Goal: Information Seeking & Learning: Learn about a topic

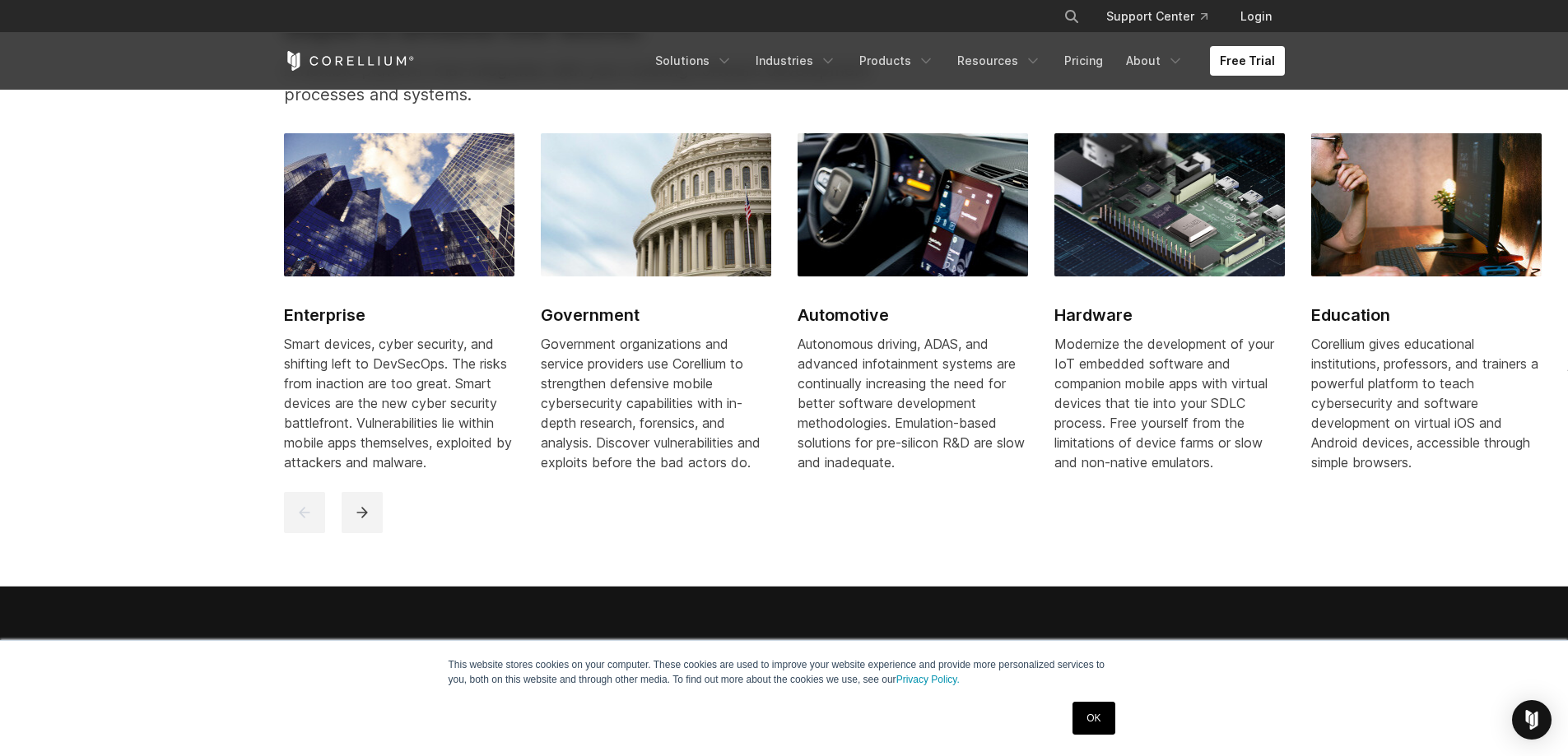
scroll to position [2469, 0]
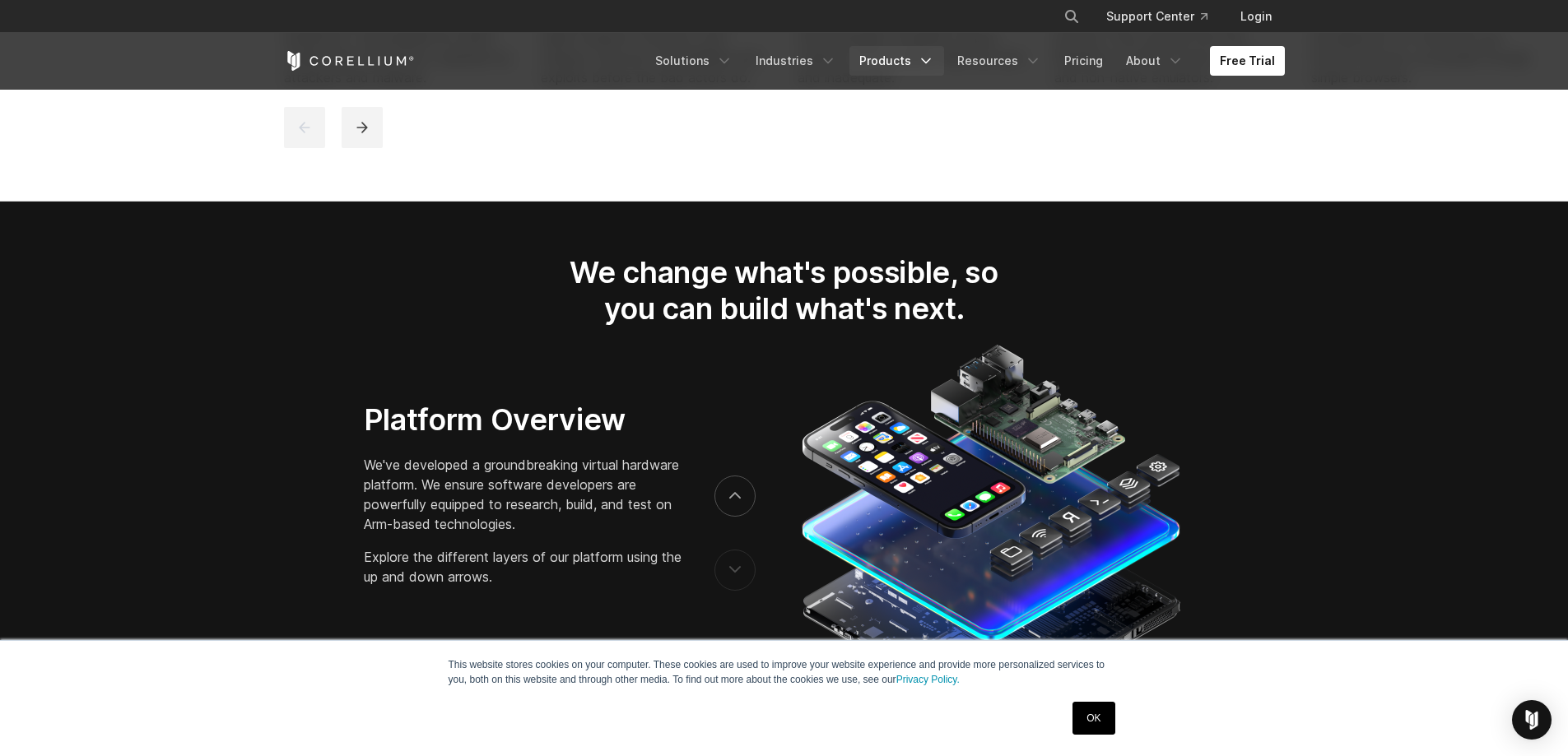
click at [892, 55] on link "Products" at bounding box center [897, 60] width 95 height 29
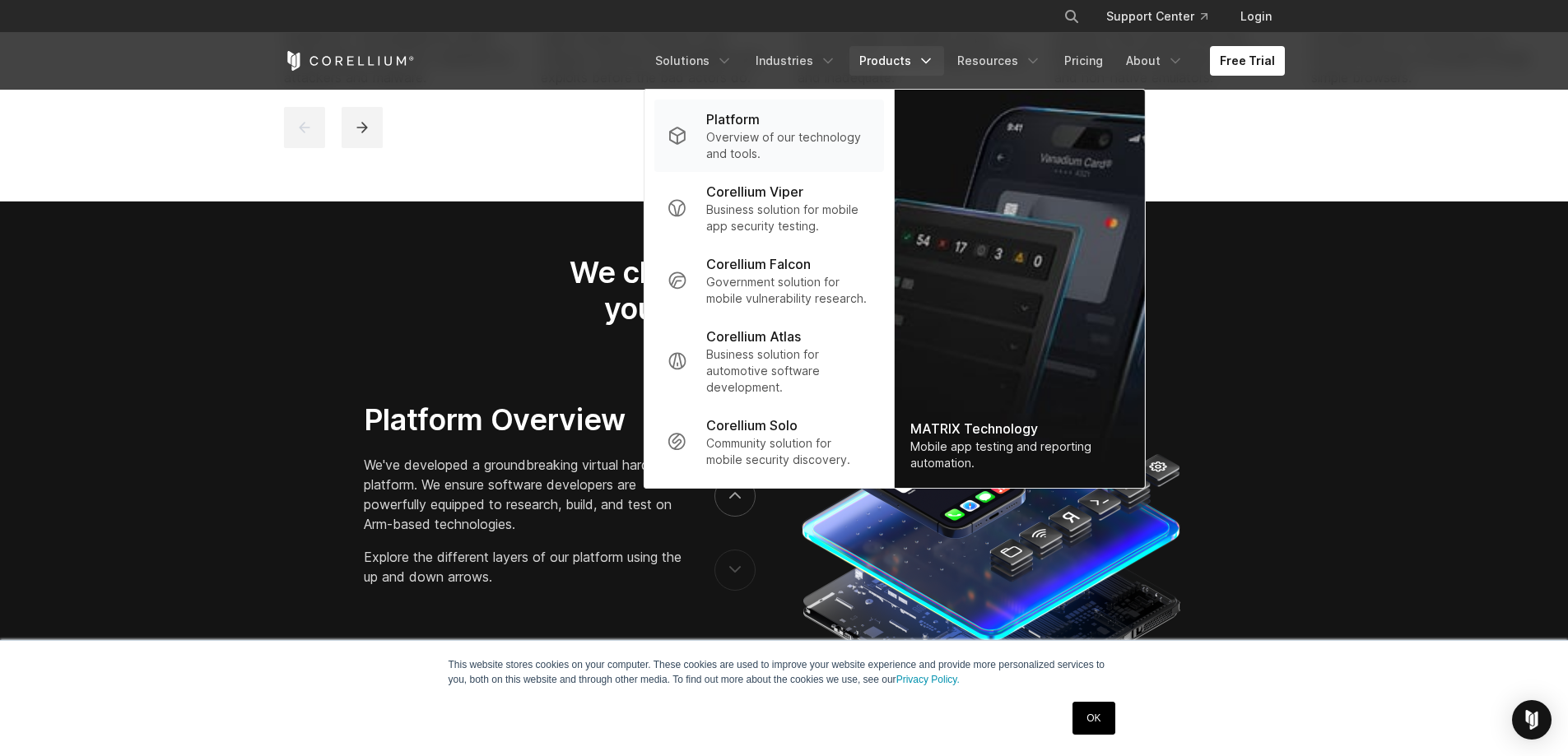
click at [769, 137] on p "Overview of our technology and tools." at bounding box center [788, 145] width 164 height 33
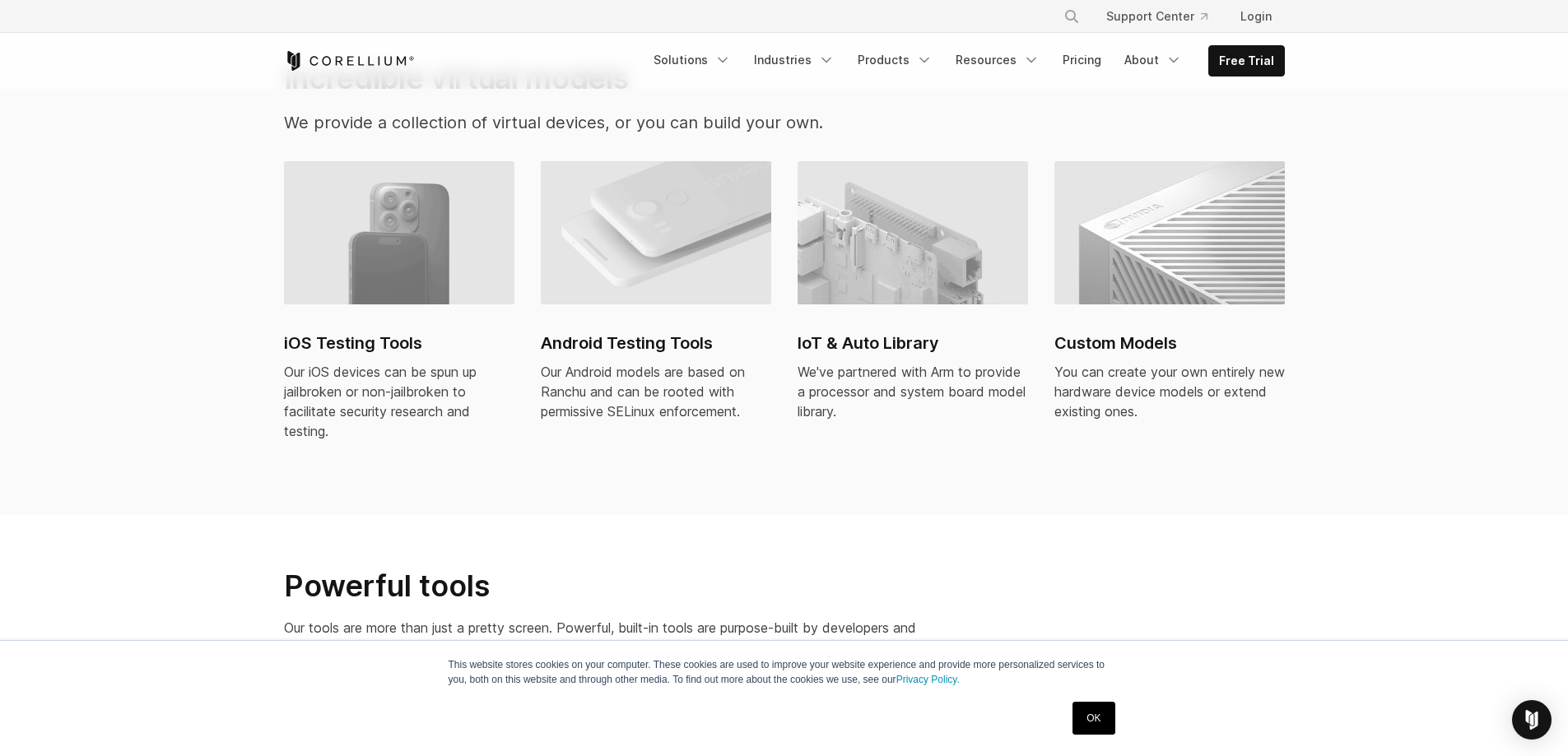
scroll to position [1152, 0]
click at [1093, 256] on img at bounding box center [1169, 232] width 230 height 143
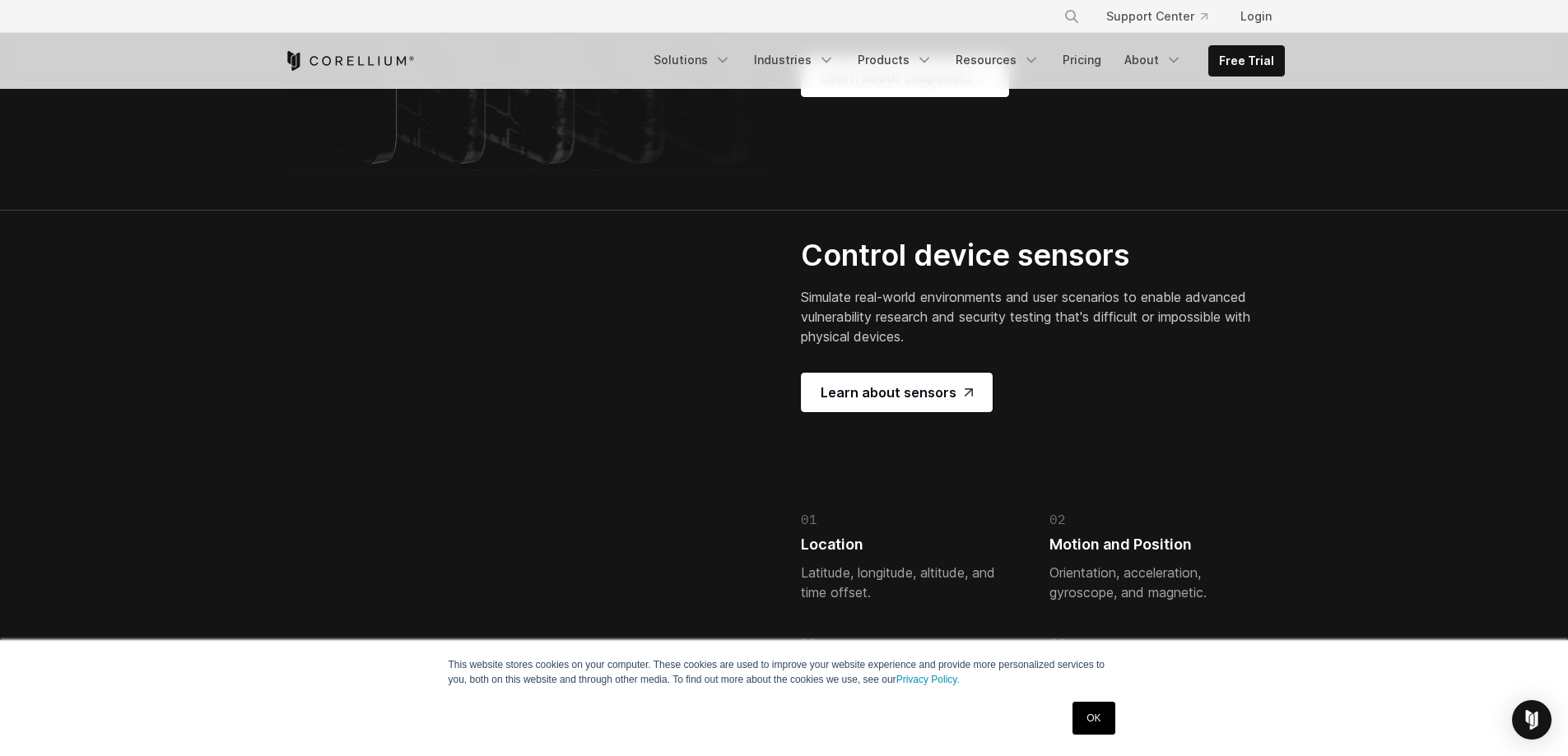
scroll to position [3457, 0]
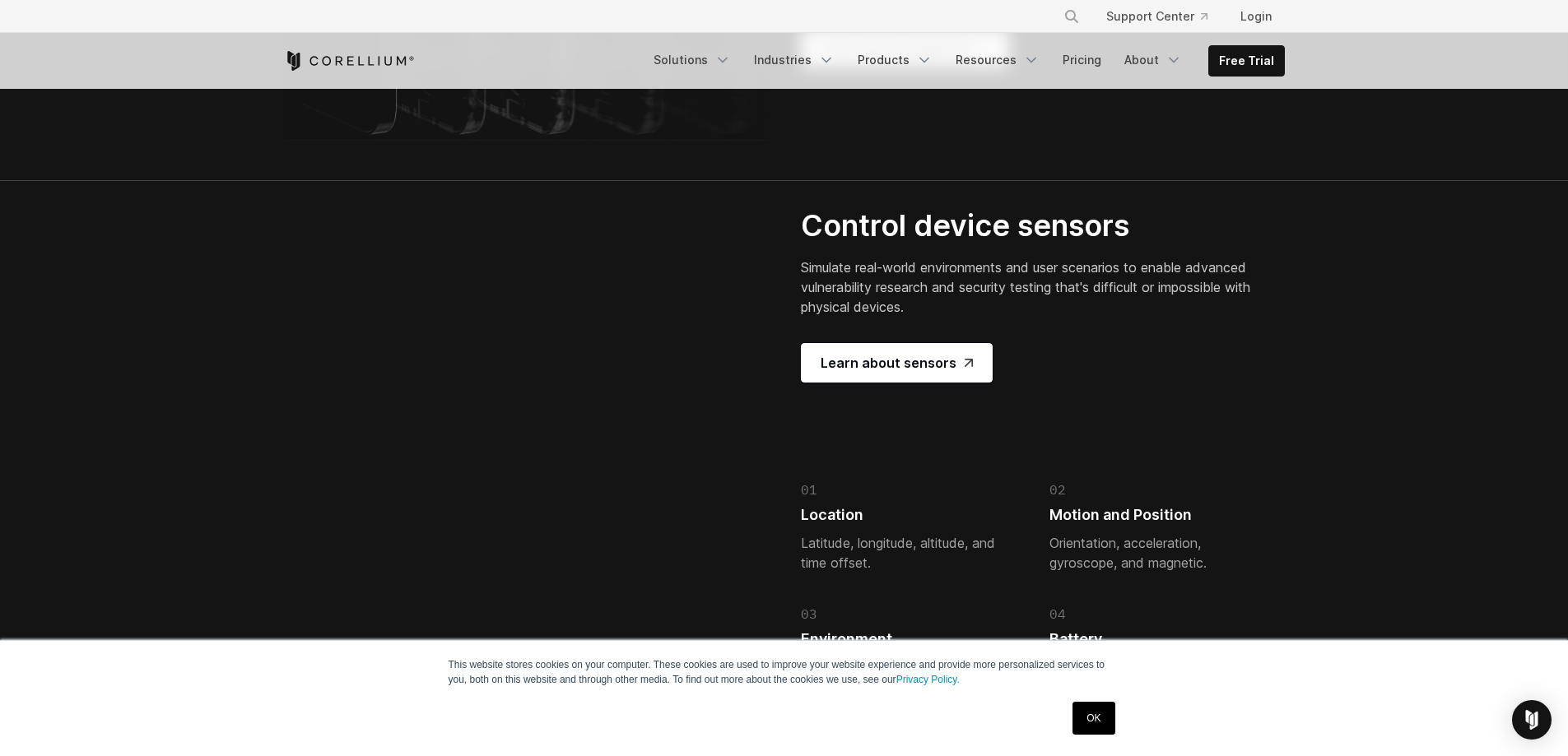
click at [903, 68] on link "Learn about snapshots" at bounding box center [905, 47] width 208 height 39
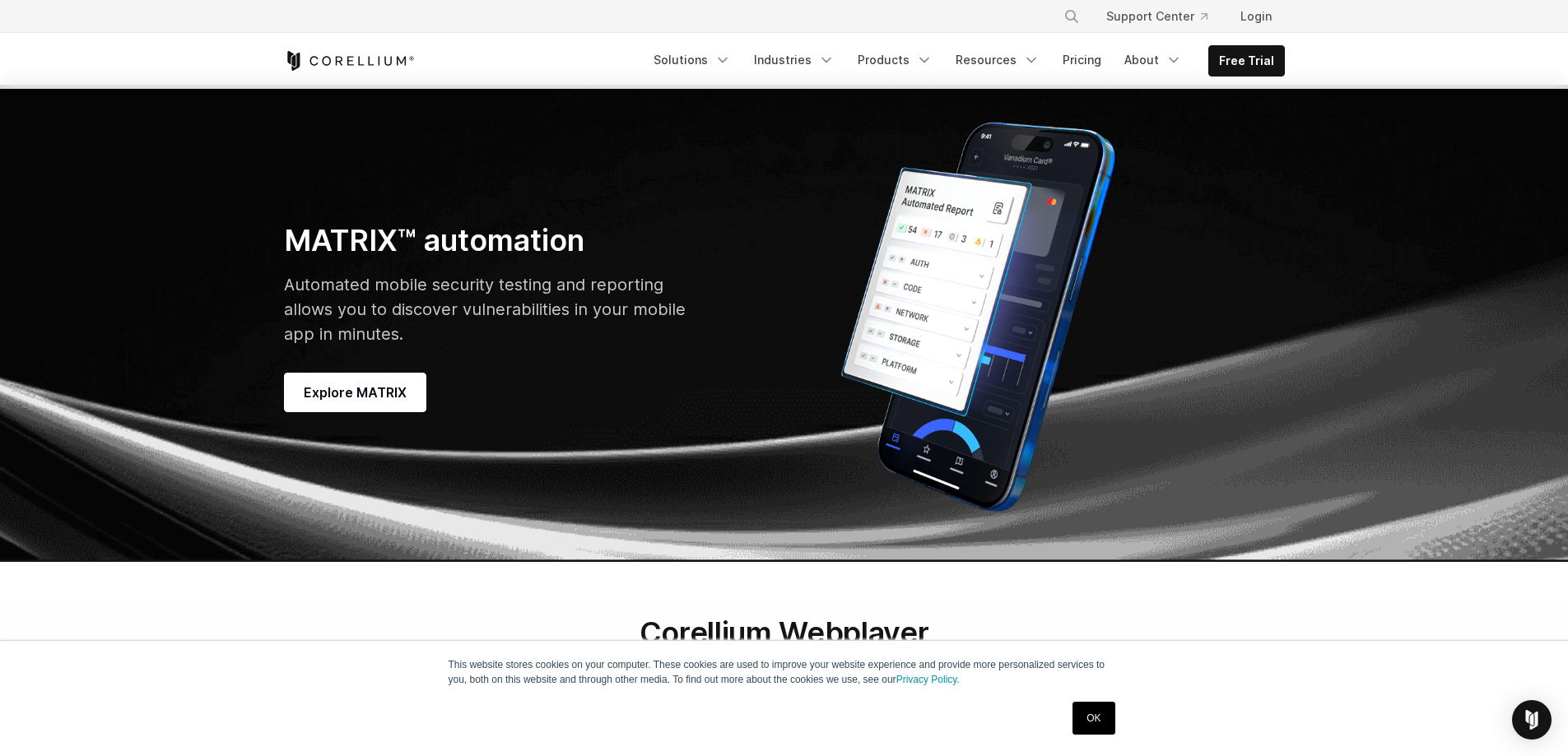
scroll to position [4692, 0]
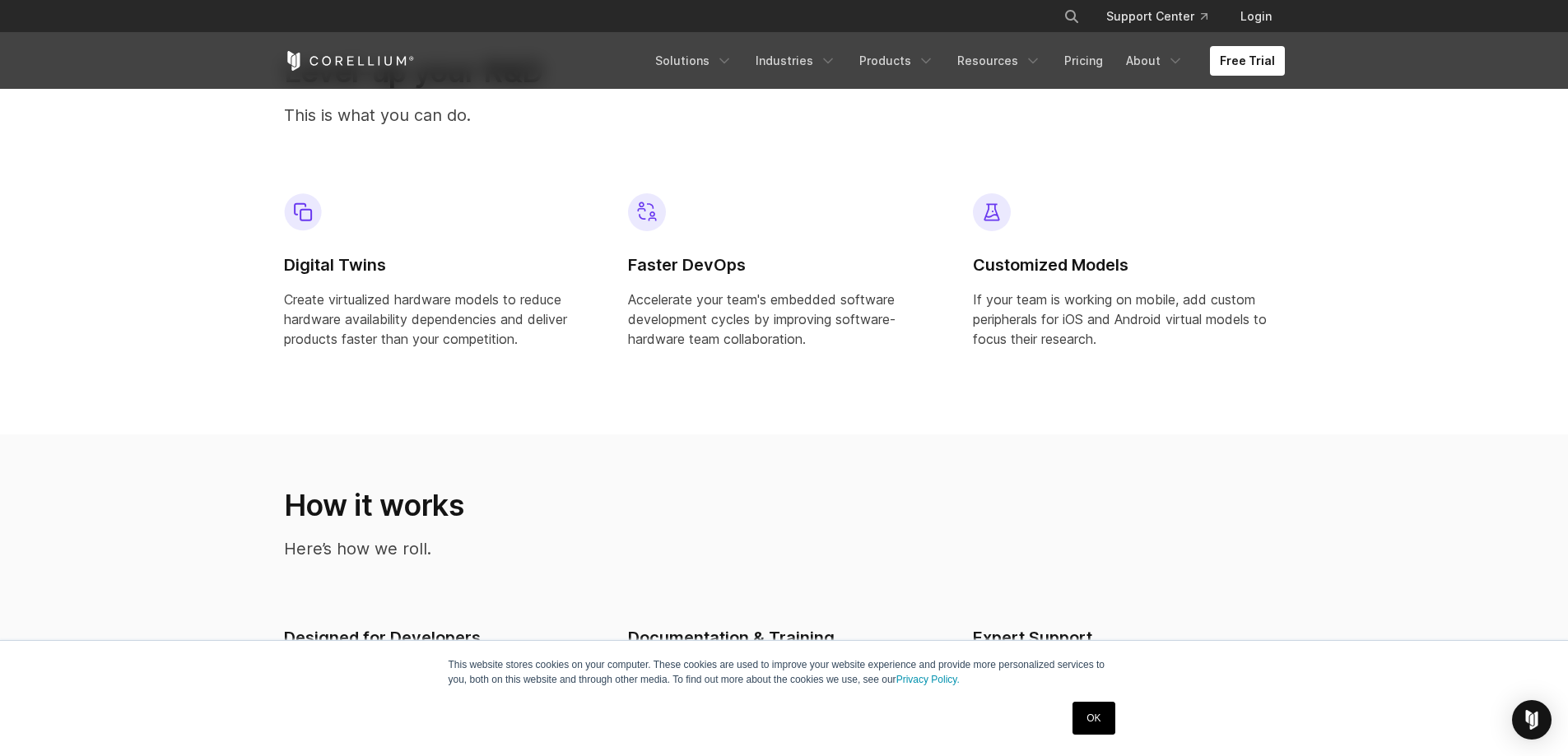
scroll to position [1235, 0]
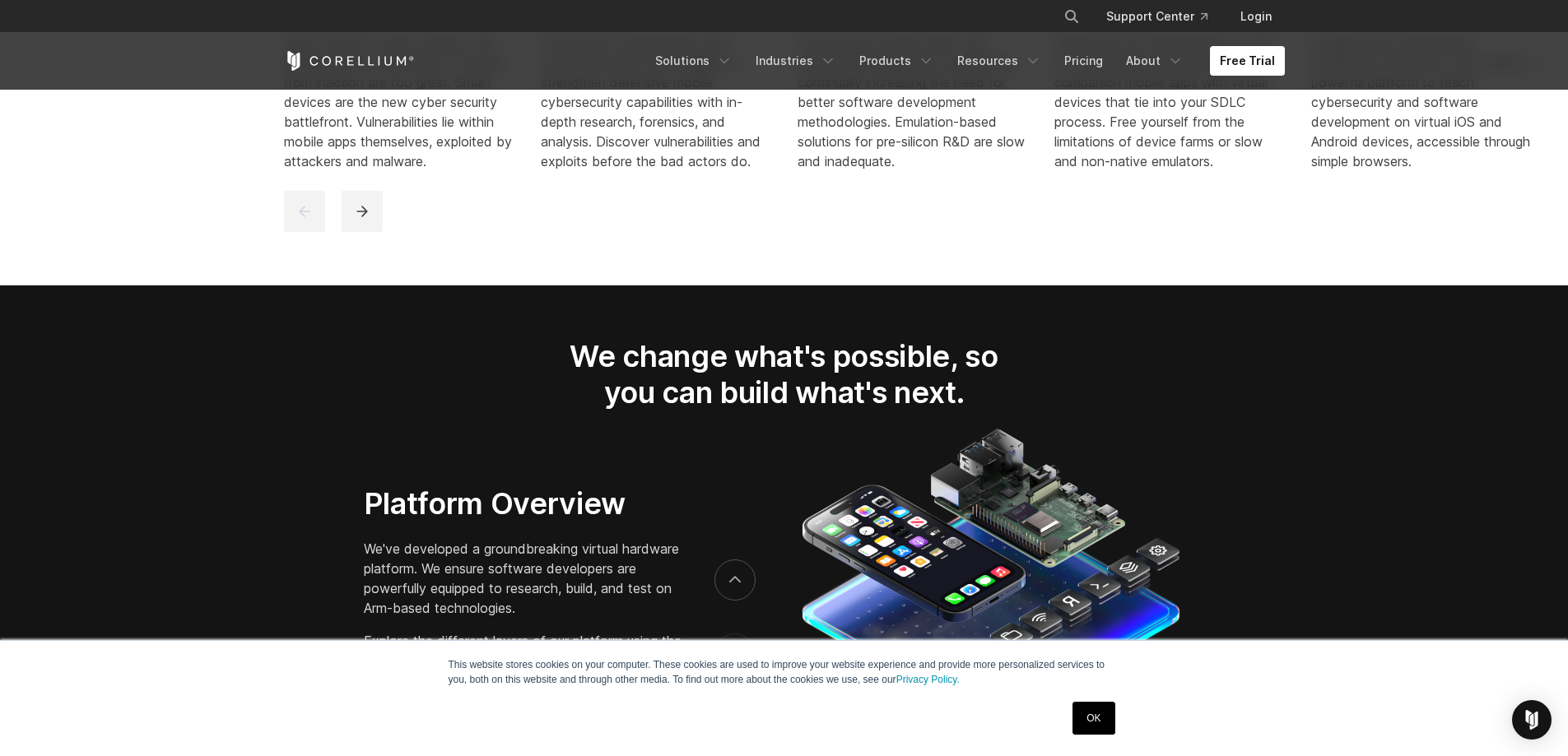
scroll to position [2305, 0]
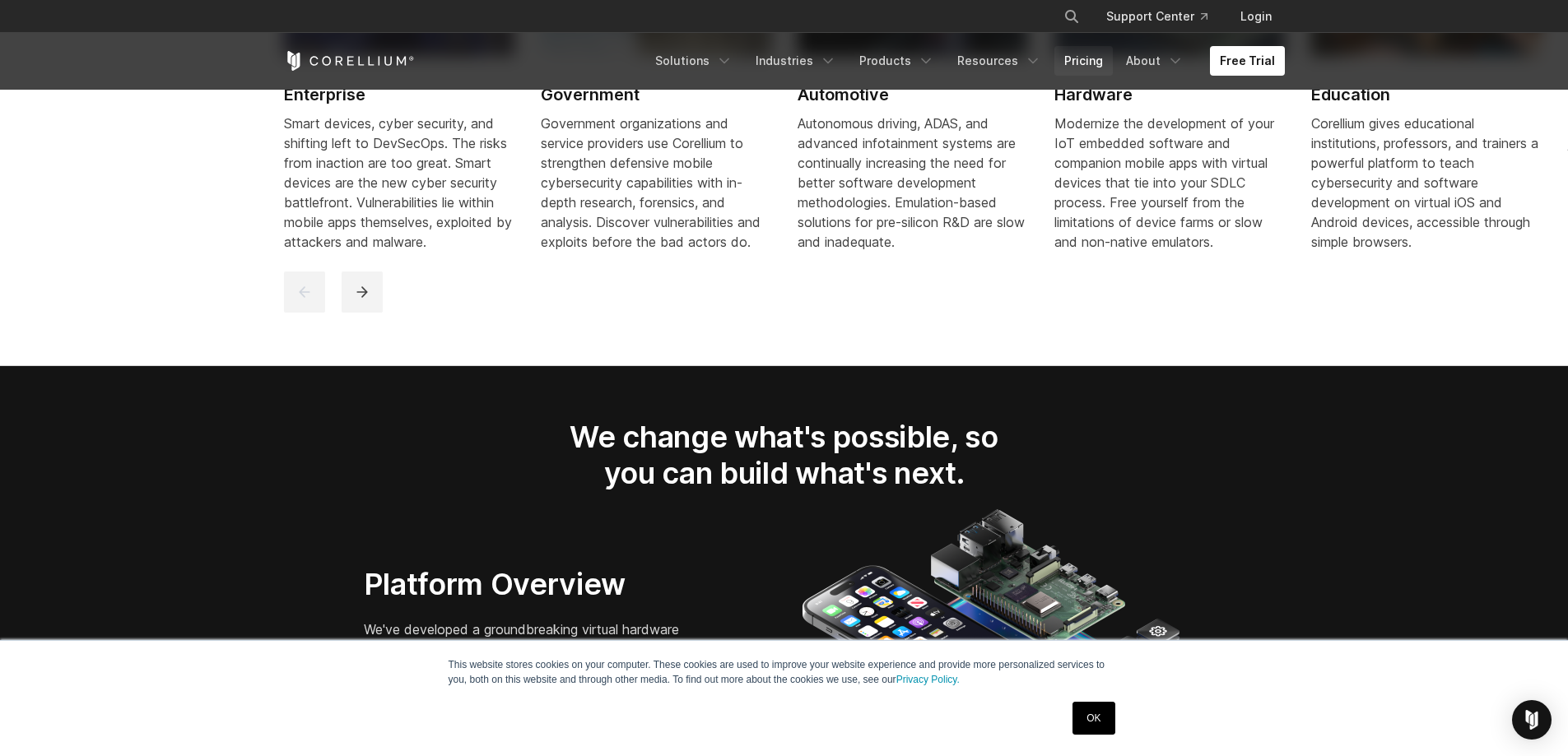
click at [1100, 62] on link "Pricing" at bounding box center [1083, 60] width 59 height 29
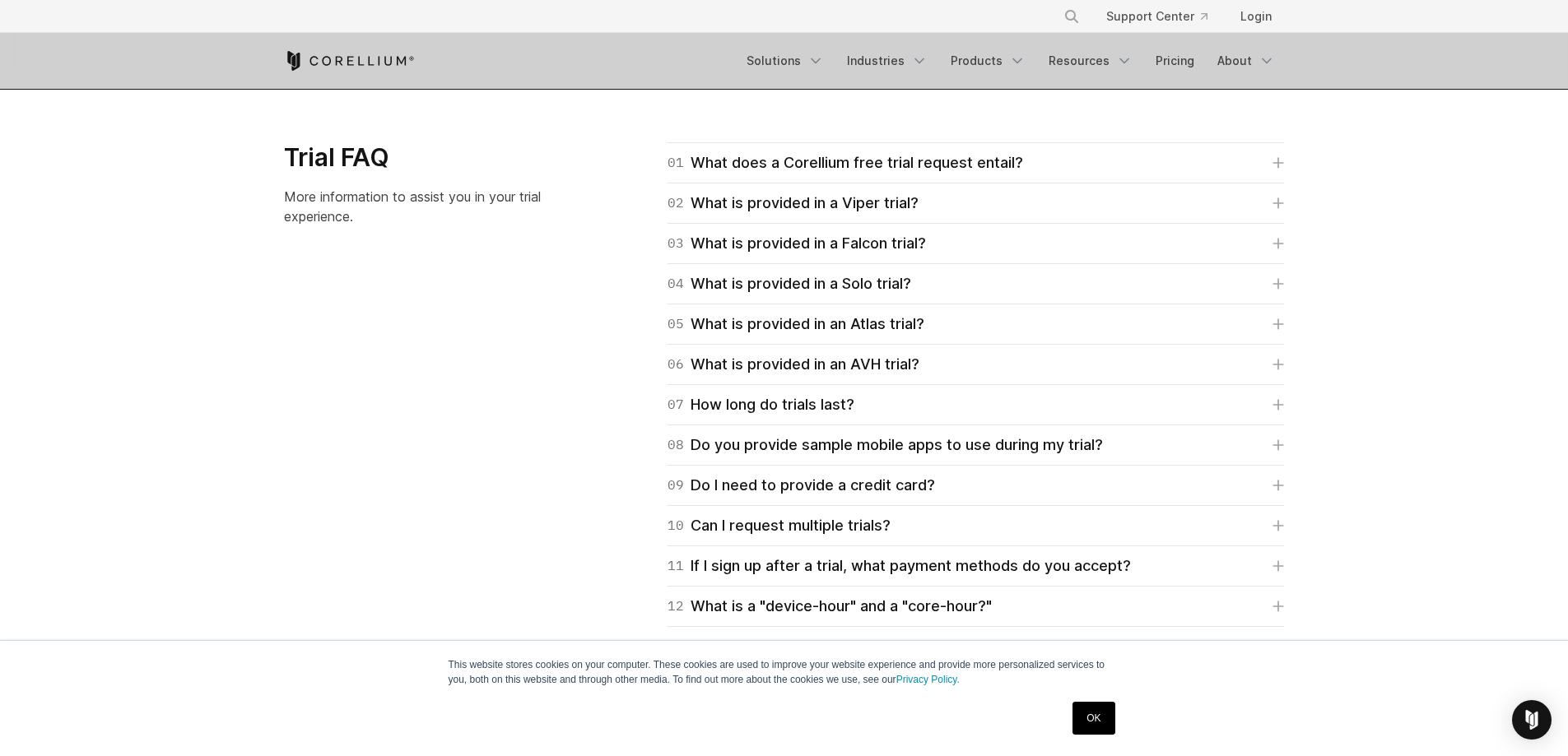
scroll to position [2387, 0]
